Goal: Task Accomplishment & Management: Manage account settings

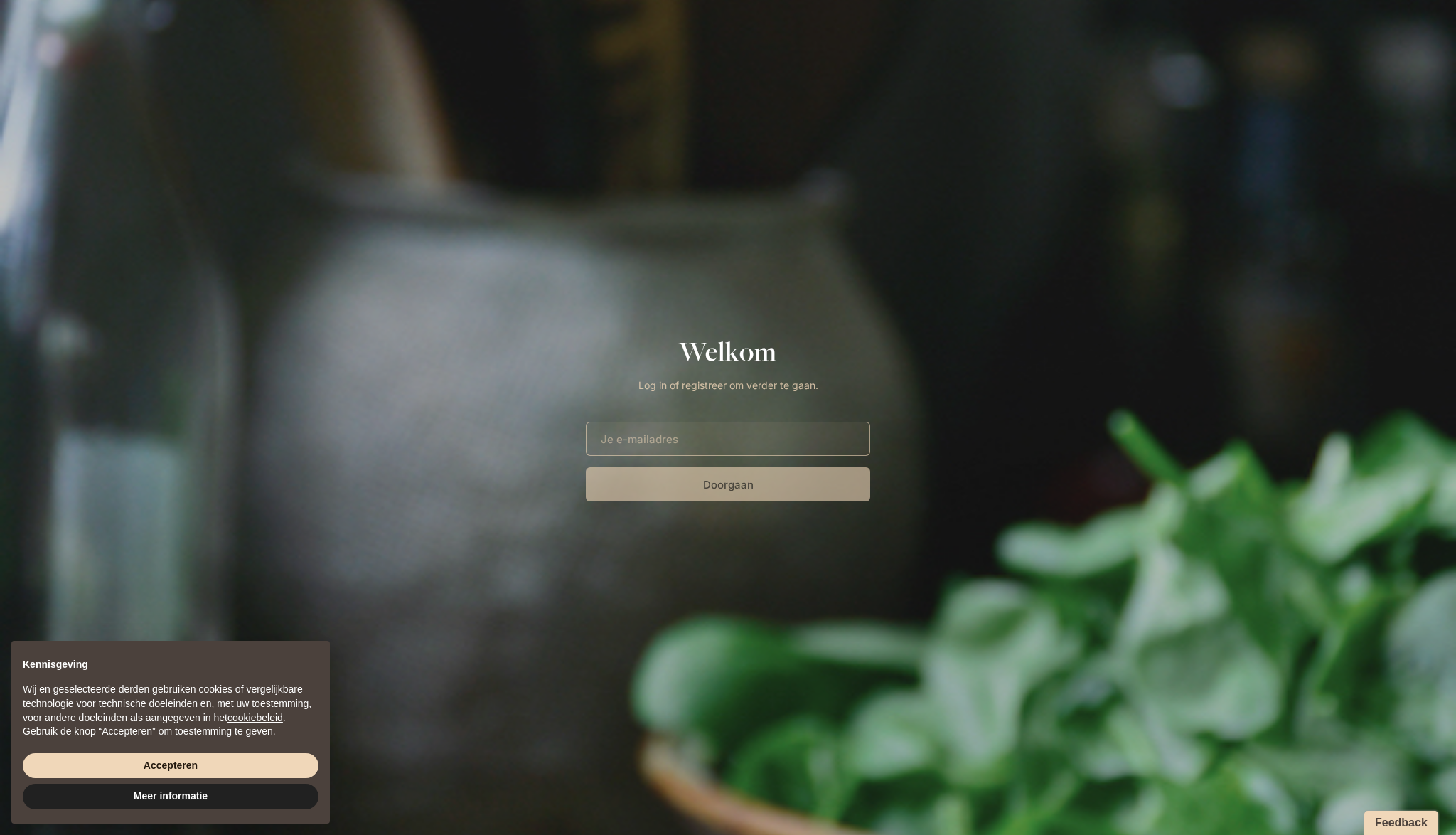
click at [0, 834] on com-1password-button at bounding box center [0, 835] width 0 height 0
click at [748, 443] on input "E-mailadres" at bounding box center [727, 439] width 284 height 35
click at [0, 834] on com-1password-button at bounding box center [0, 835] width 0 height 0
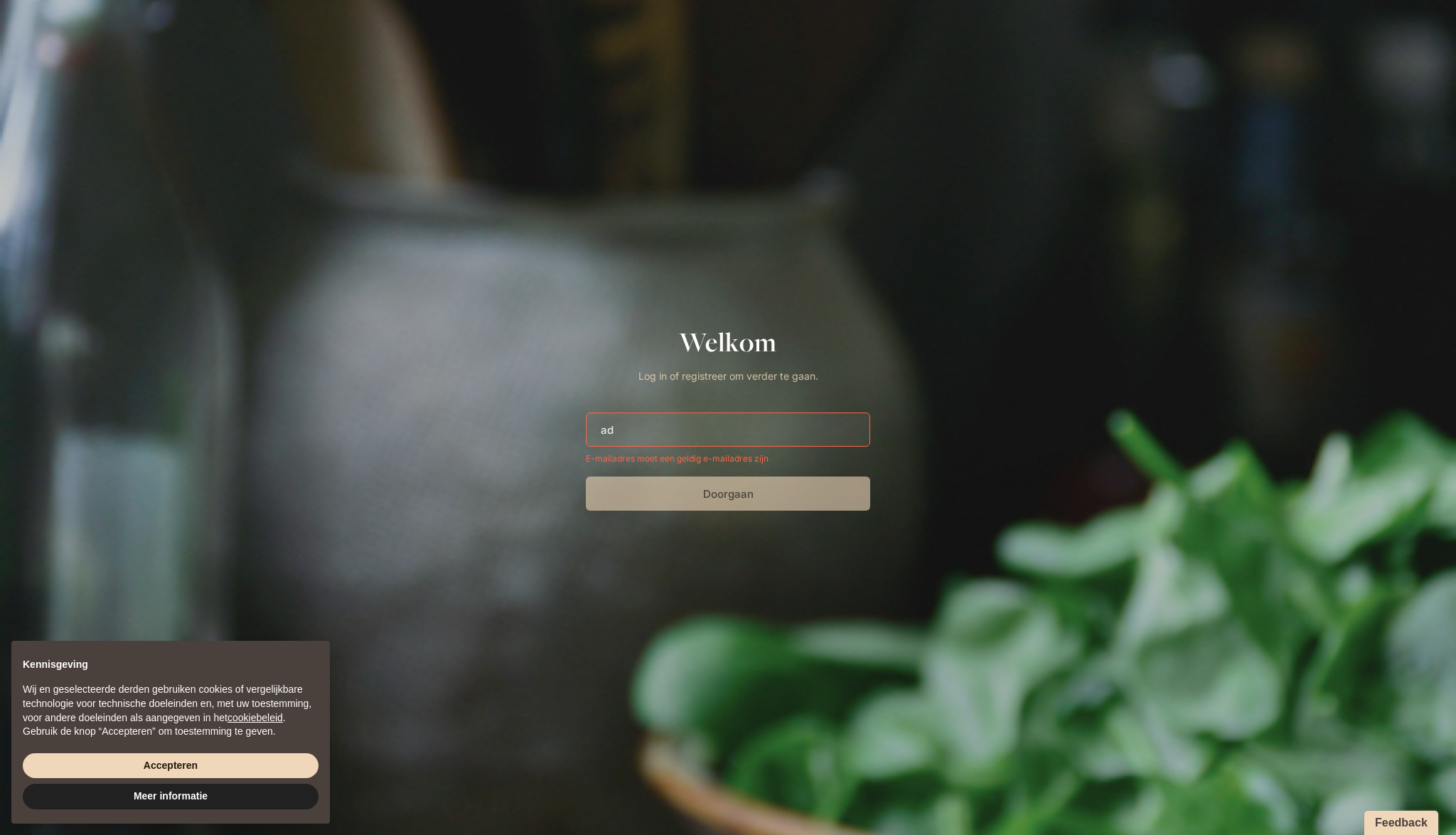
type input "[EMAIL_ADDRESS][DOMAIN_NAME]"
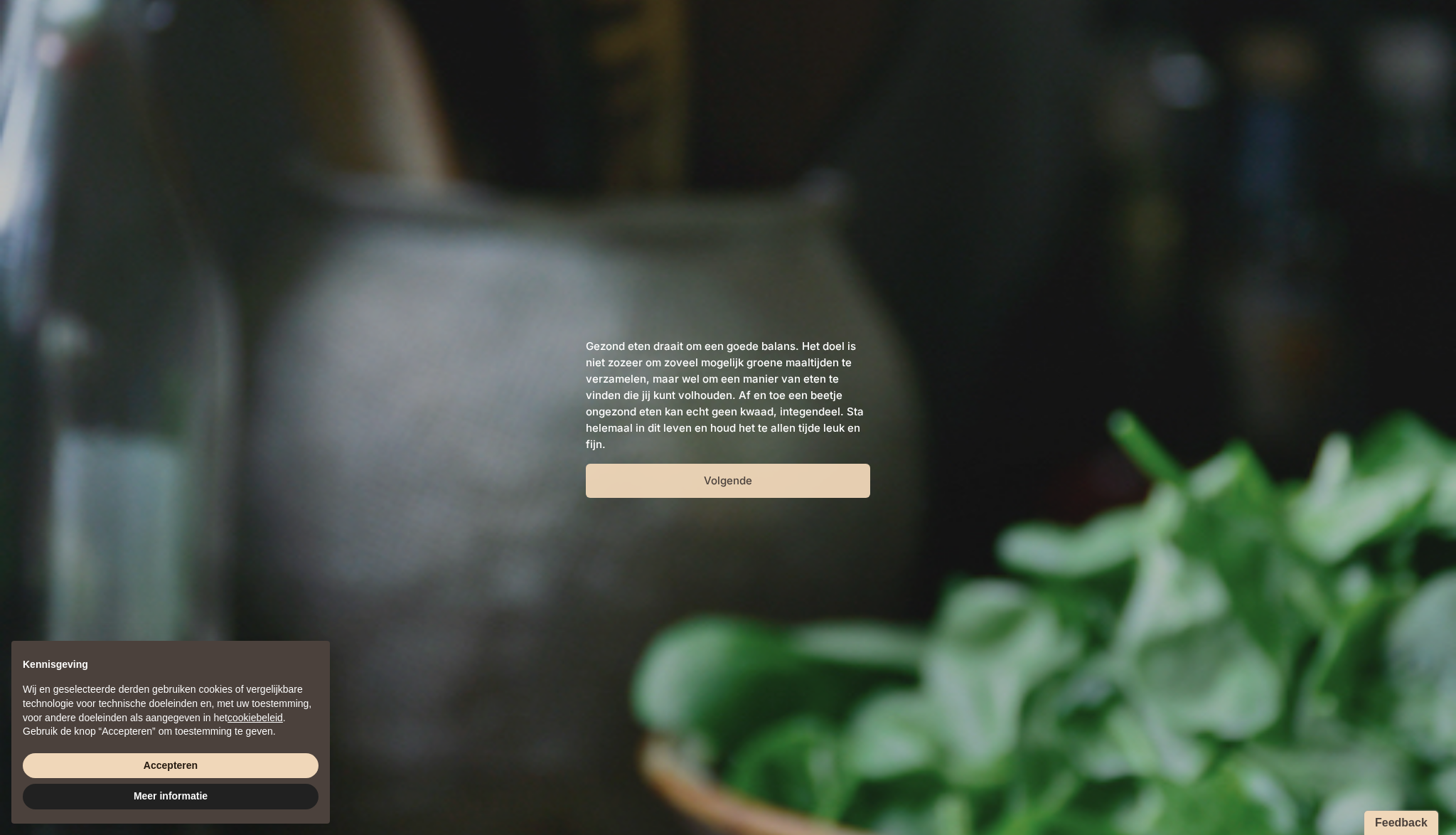
click at [706, 481] on button "Volgende" at bounding box center [727, 481] width 284 height 35
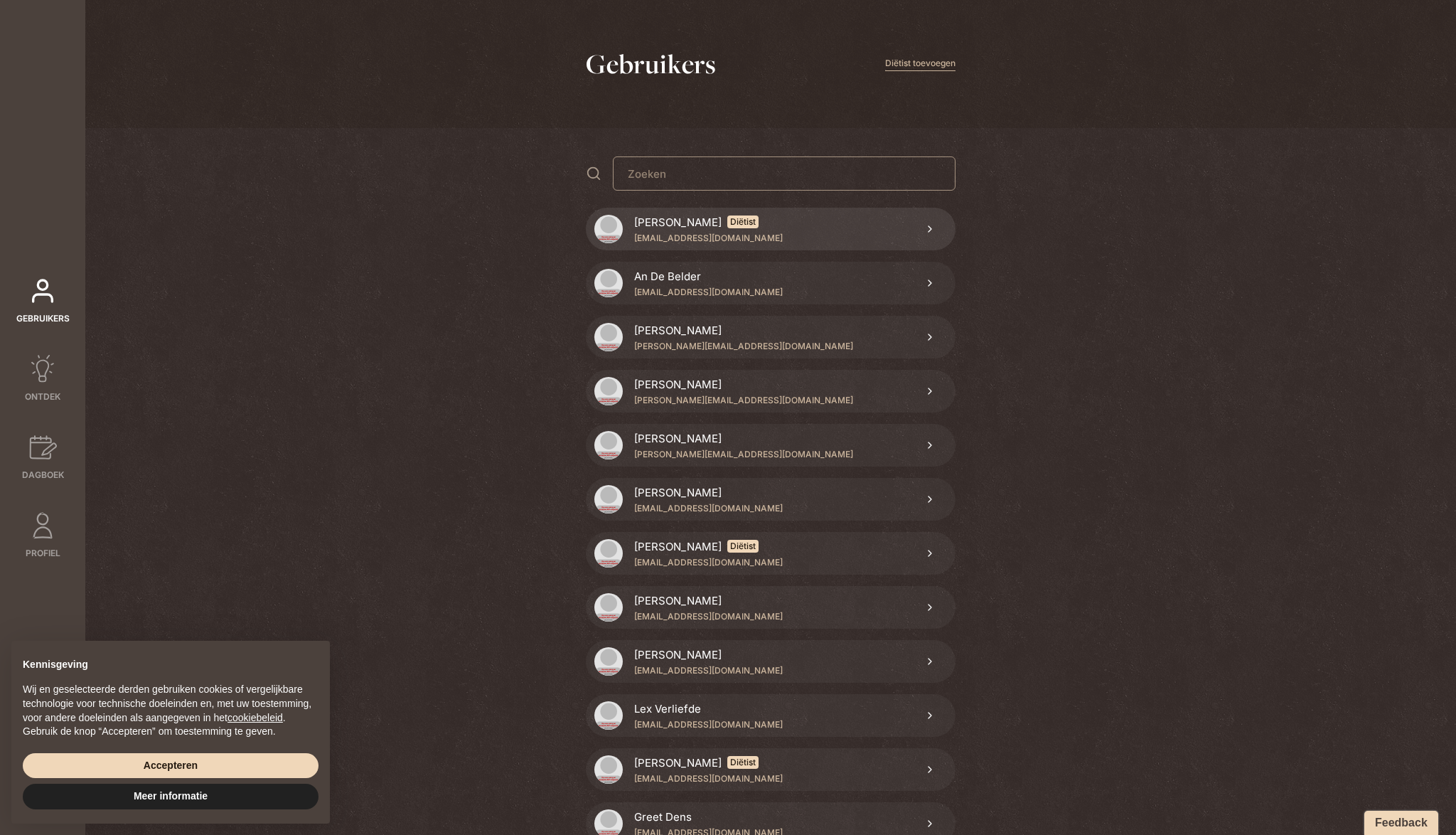
click at [791, 223] on link "[PERSON_NAME] Diëtist [EMAIL_ADDRESS][DOMAIN_NAME]" at bounding box center [770, 228] width 370 height 42
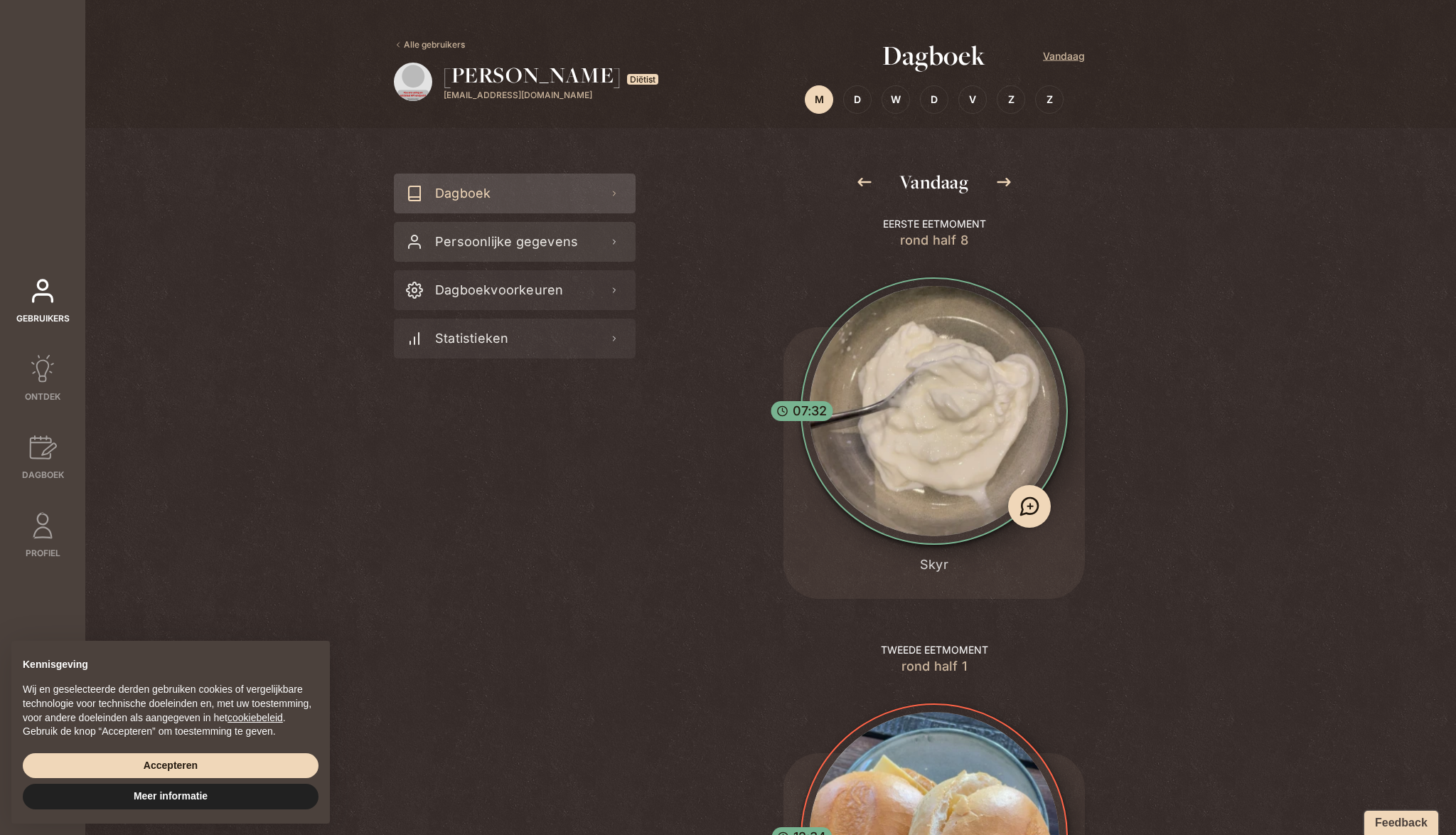
click at [554, 232] on span "Persoonlijke gegevens" at bounding box center [503, 242] width 149 height 40
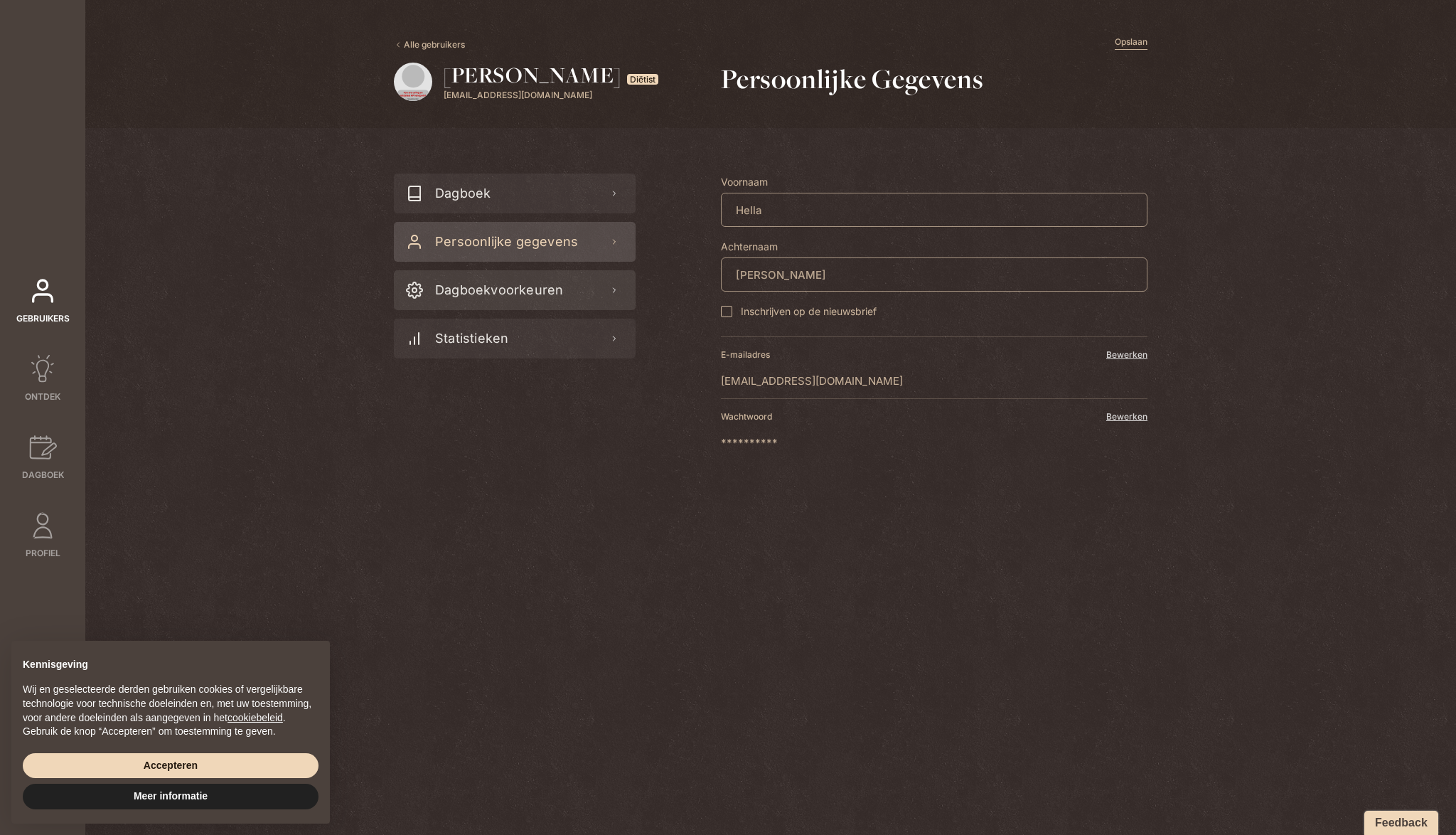
click at [560, 292] on div "Dagboekvoorkeuren" at bounding box center [515, 290] width 242 height 40
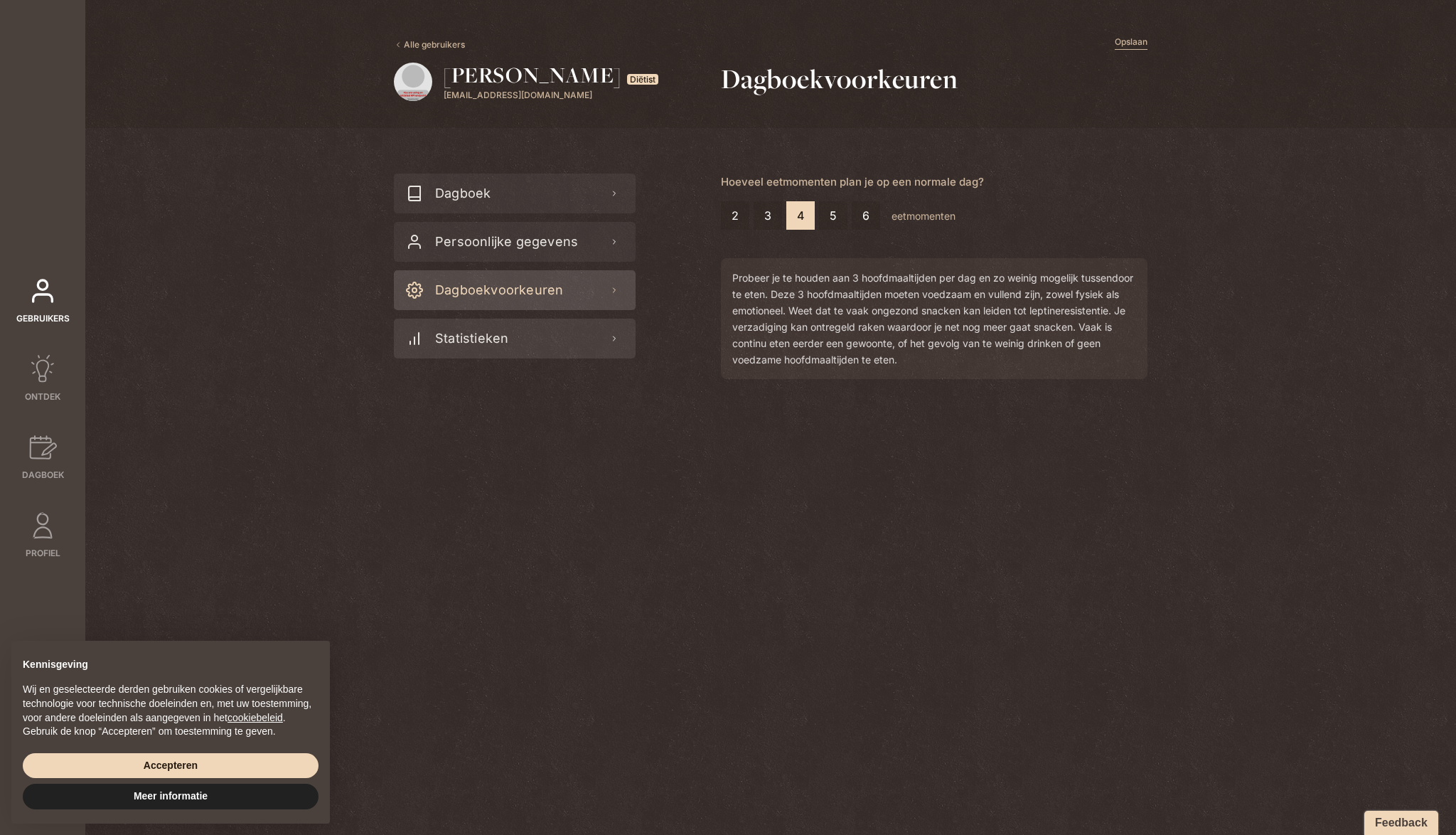
click at [561, 333] on div "Statistieken" at bounding box center [515, 338] width 242 height 40
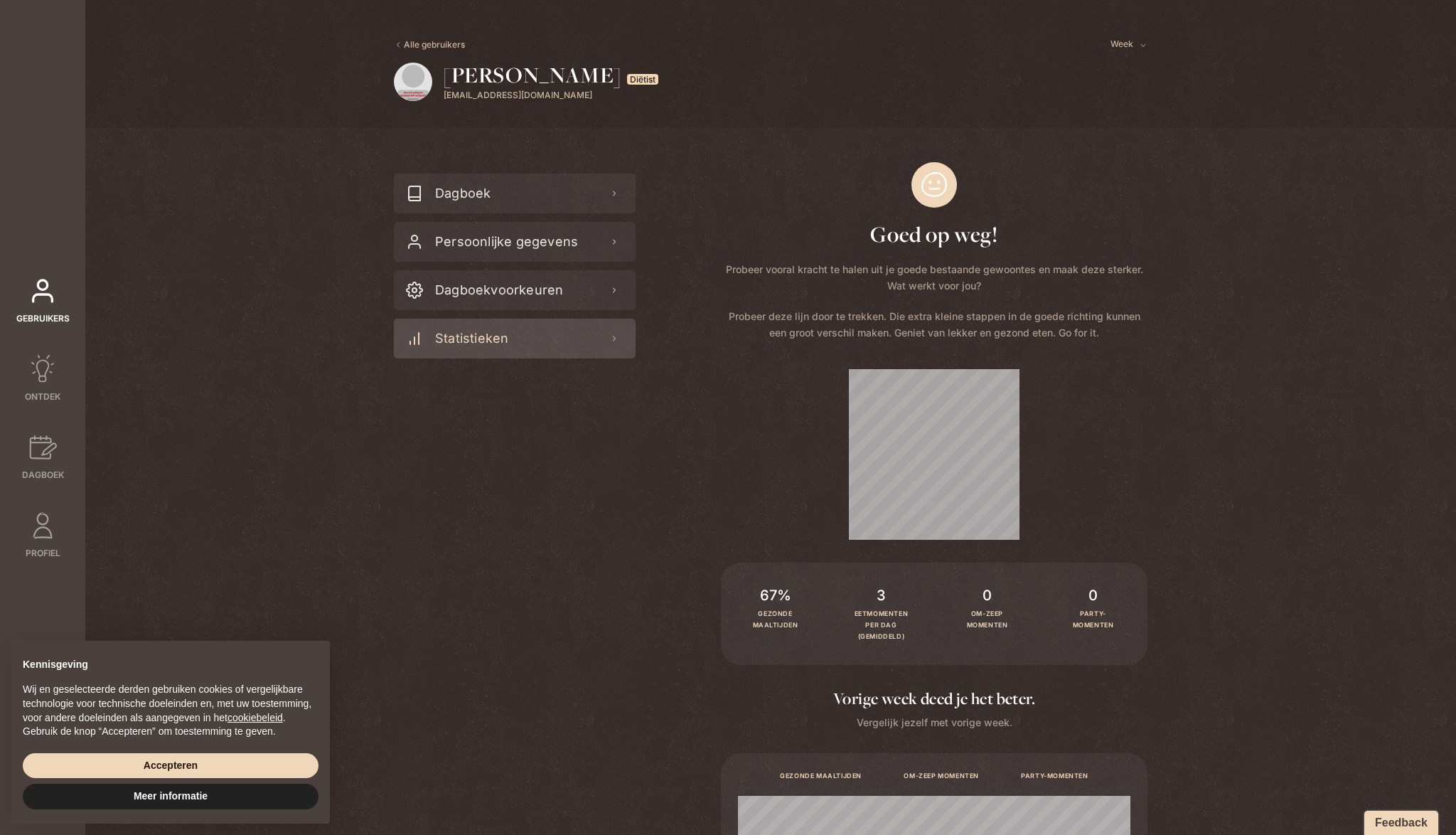
click at [1134, 35] on div "week" at bounding box center [1129, 36] width 37 height 28
click at [1134, 38] on div "week" at bounding box center [1129, 44] width 37 height 13
click at [1190, 83] on div at bounding box center [515, 64] width 4369 height 128
click at [45, 397] on span "Ontdek" at bounding box center [42, 396] width 35 height 13
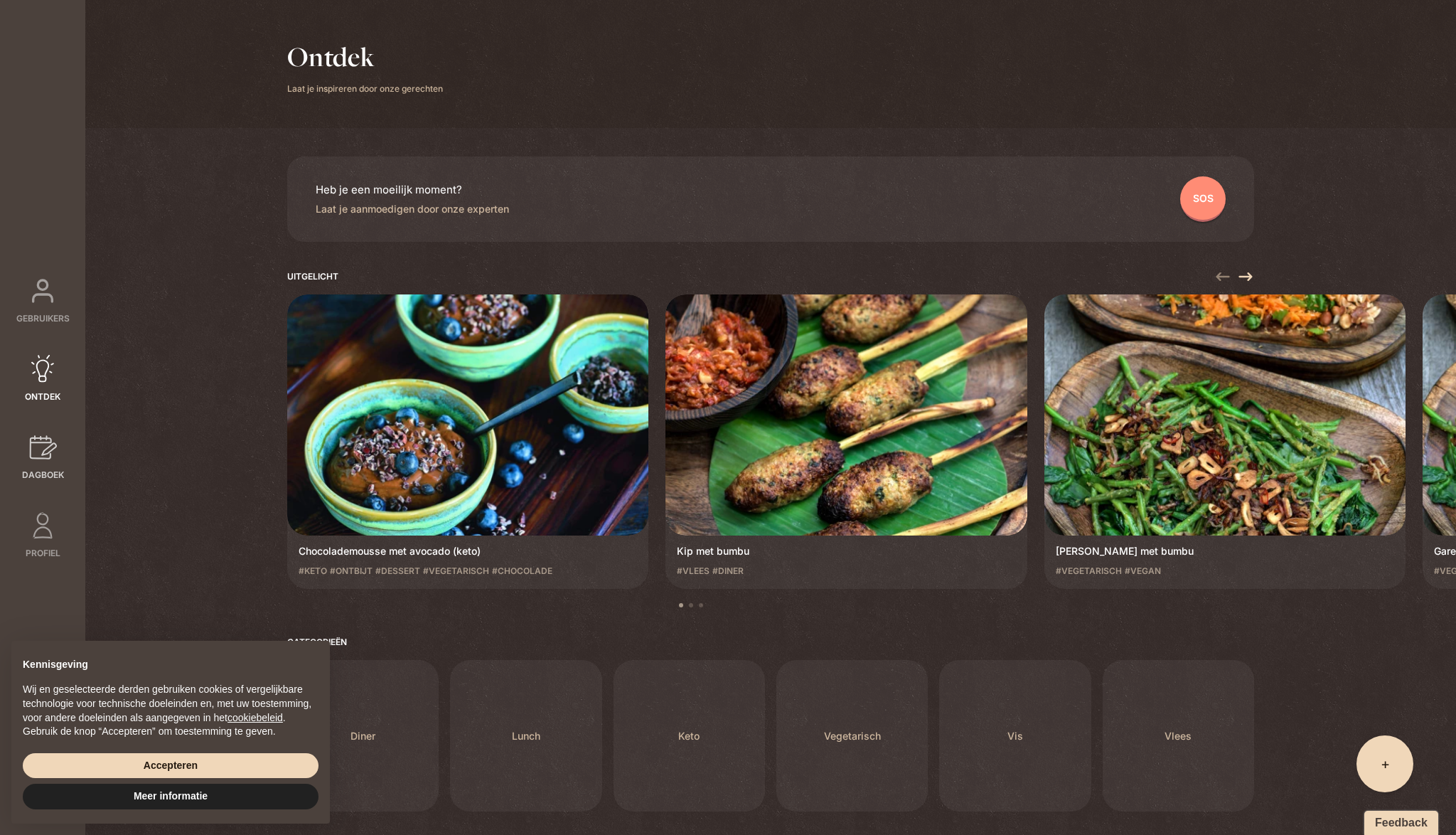
click at [50, 457] on icon at bounding box center [43, 446] width 27 height 23
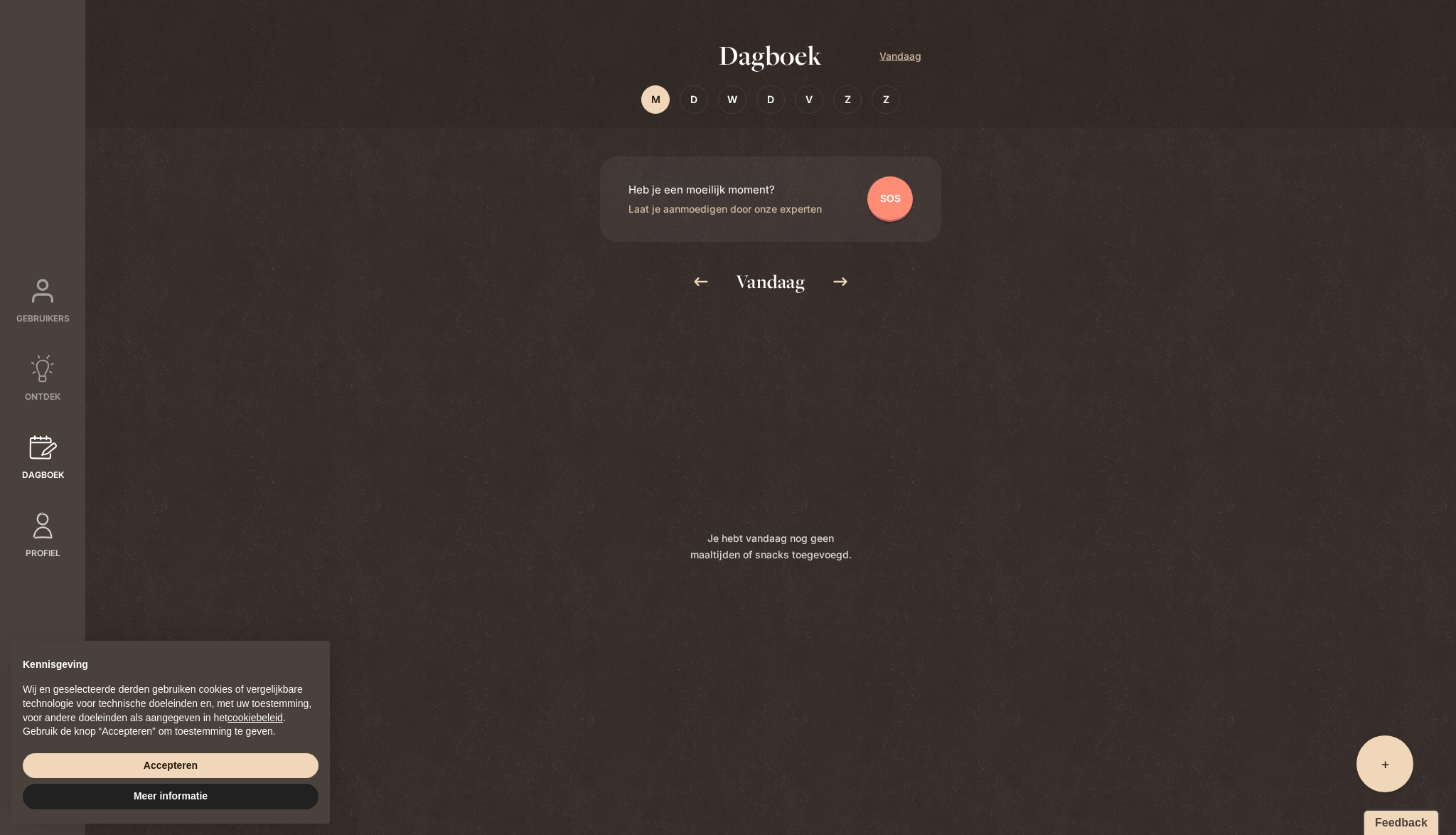
click at [47, 540] on link "Profiel" at bounding box center [42, 535] width 85 height 48
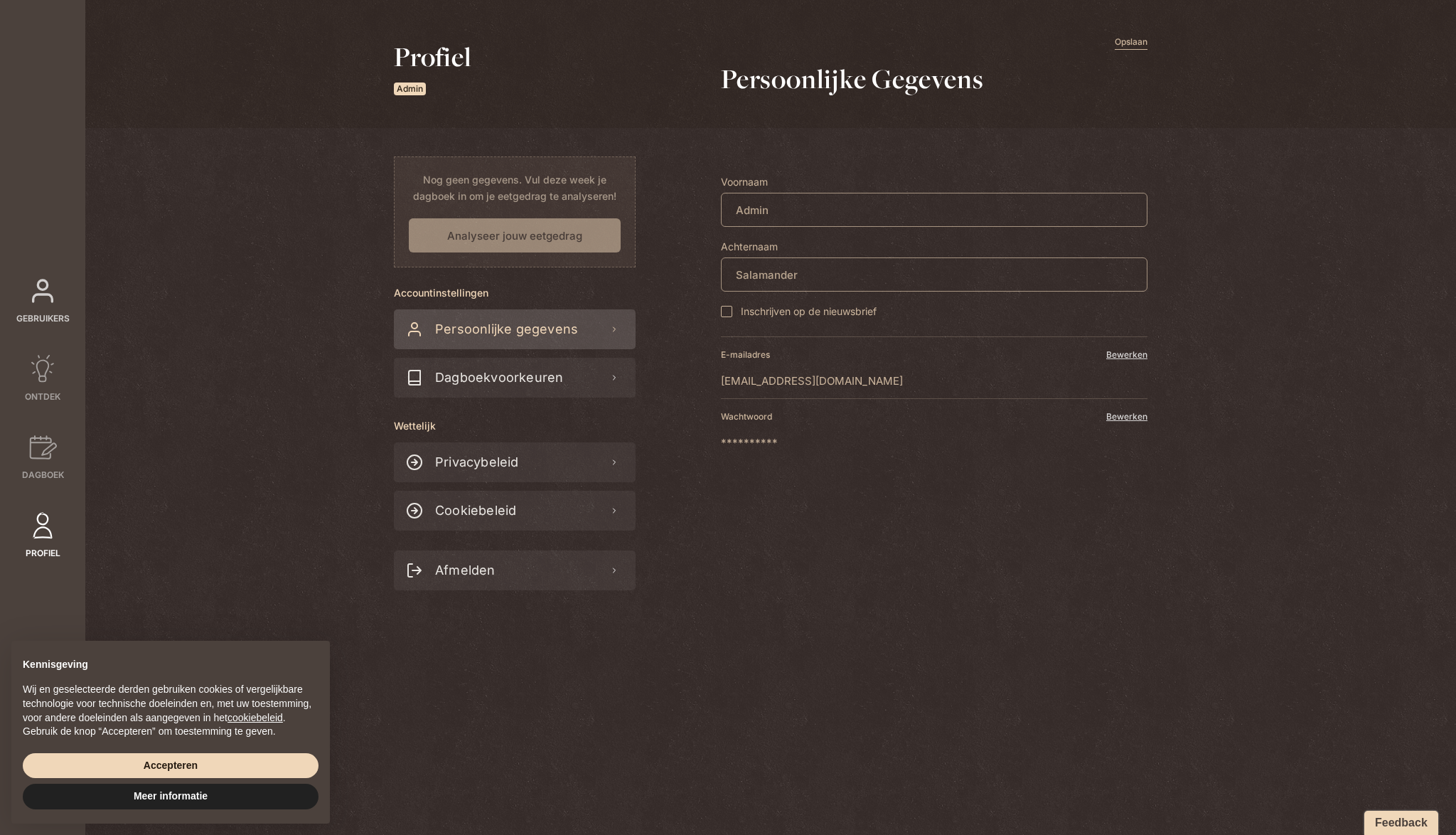
click at [54, 301] on icon at bounding box center [42, 290] width 28 height 28
